Goal: Information Seeking & Learning: Check status

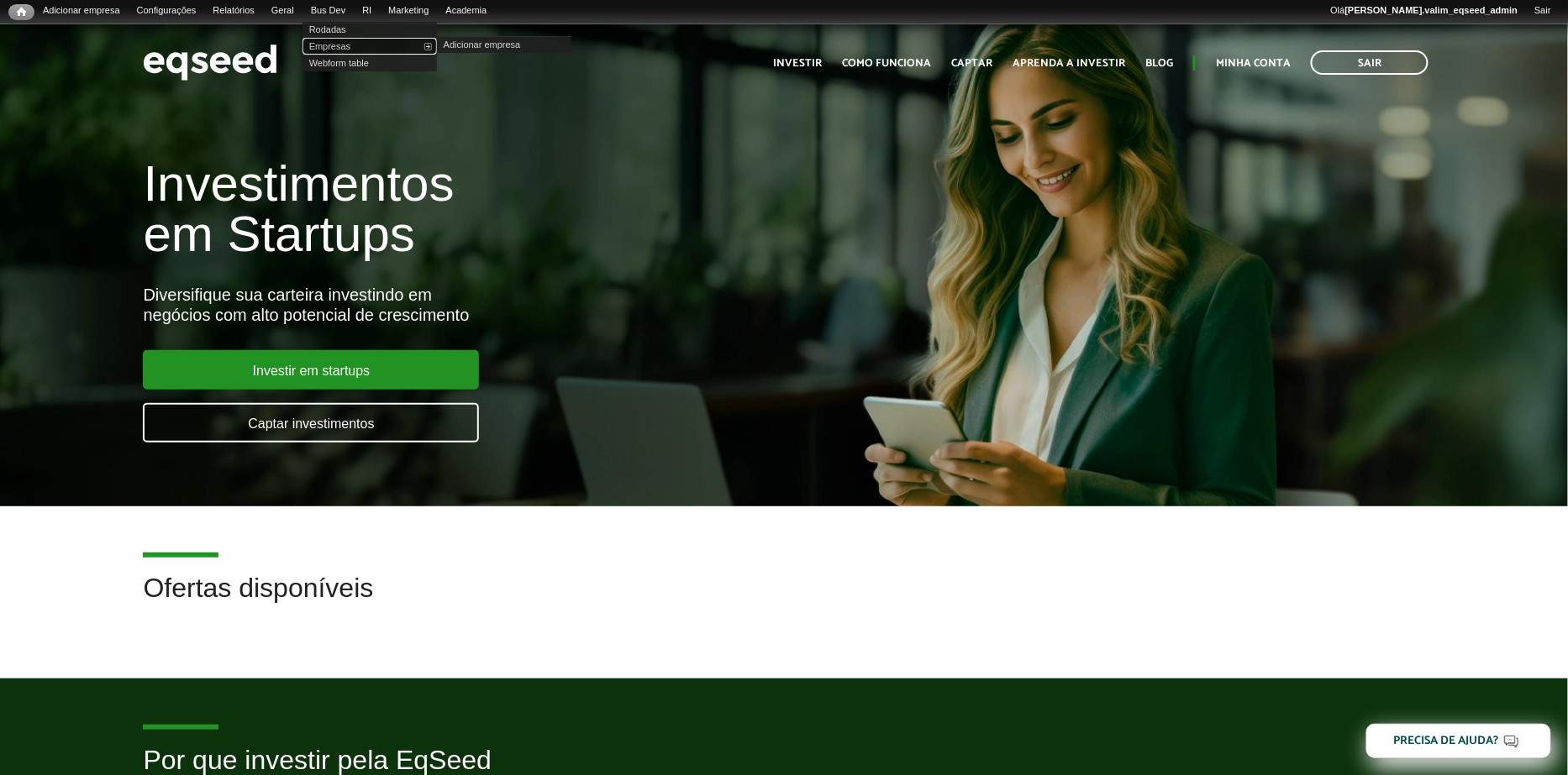
click at [349, 45] on link "Empresas" at bounding box center [370, 46] width 135 height 17
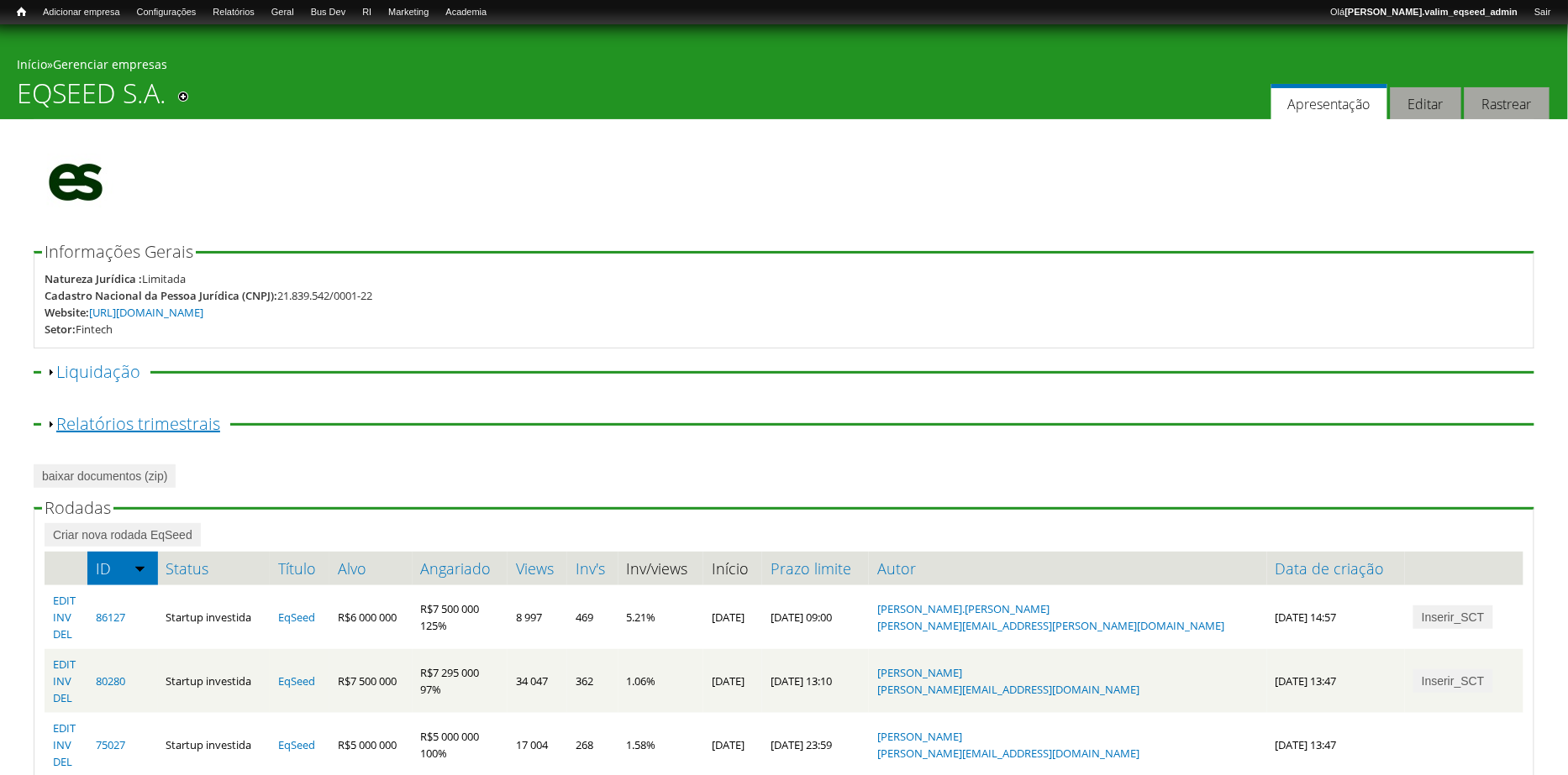
click at [130, 419] on link "Exibir Relatórios trimestrais" at bounding box center [138, 423] width 164 height 22
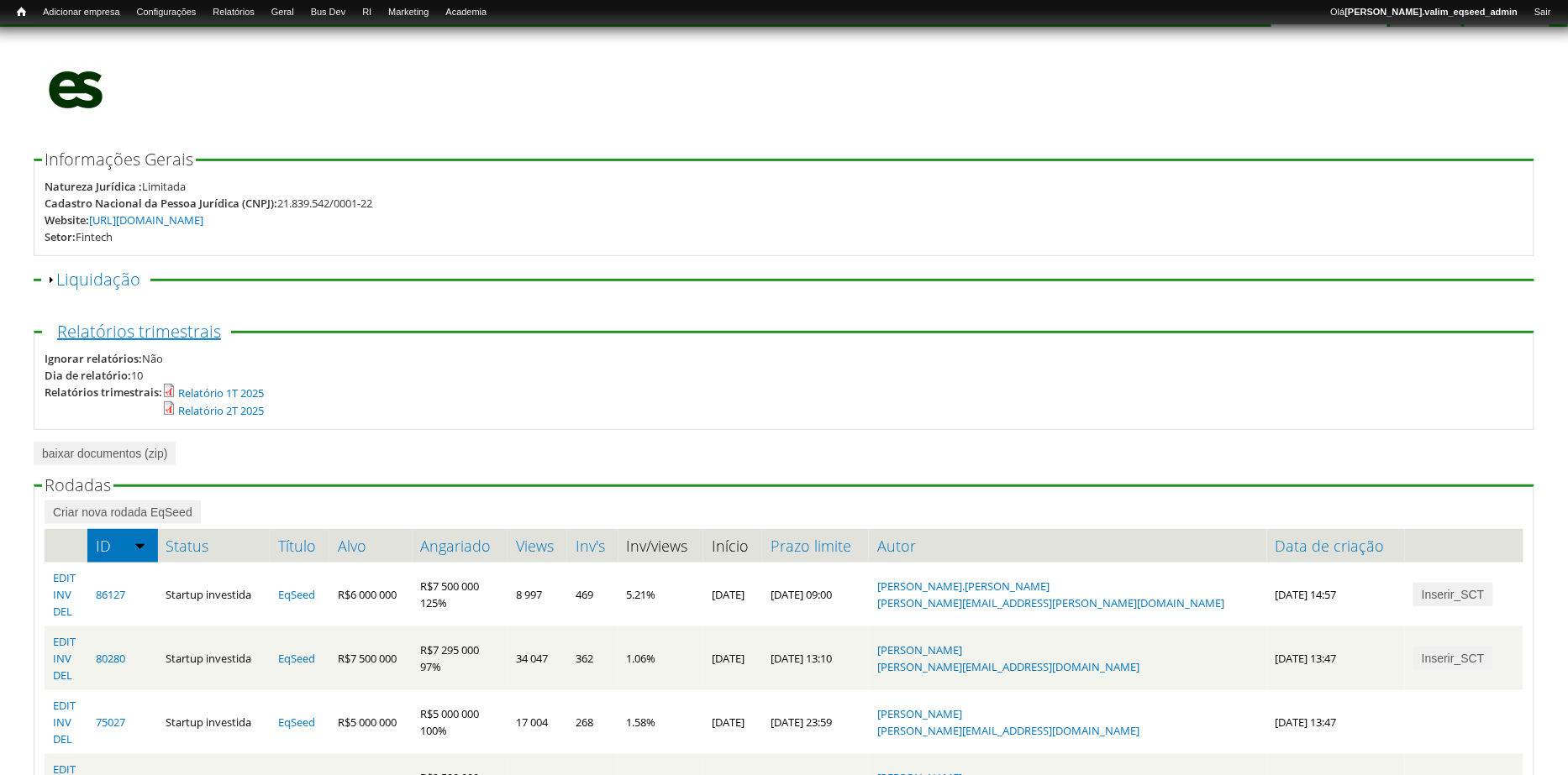
scroll to position [114, 0]
